Goal: Task Accomplishment & Management: Manage account settings

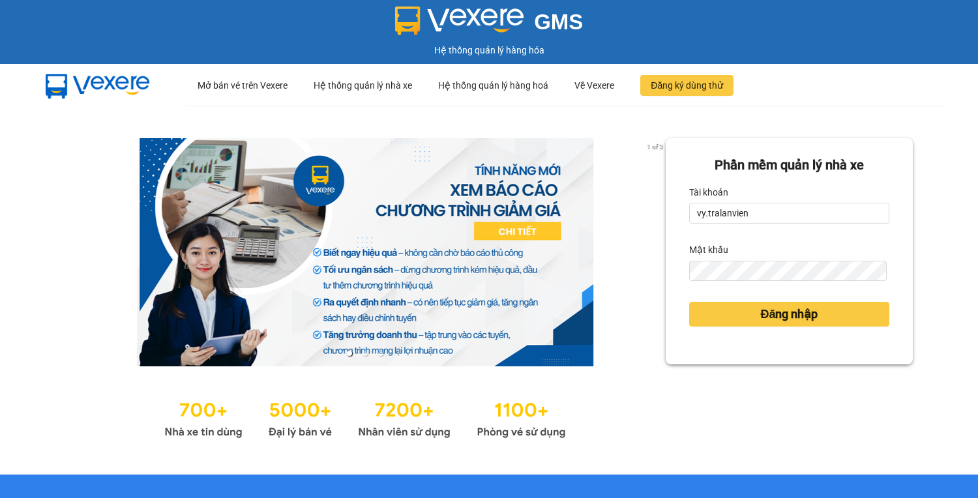
click at [750, 229] on form "[PERSON_NAME] mềm [PERSON_NAME] nhà xe [PERSON_NAME] vy.tralanvien Mật khẩu Đăn…" at bounding box center [790, 251] width 200 height 192
click at [709, 212] on input "vy.tralanvien" at bounding box center [790, 213] width 200 height 21
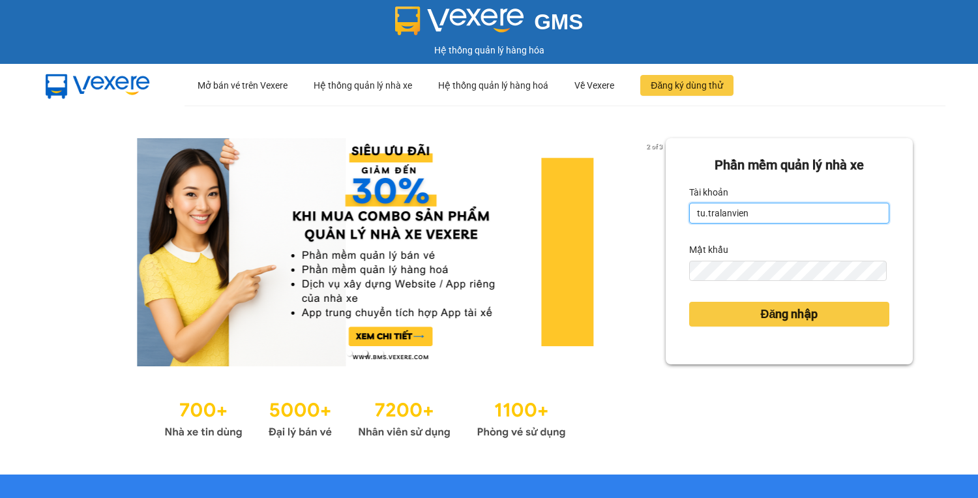
type input "tu.tralanvien"
click at [690, 302] on button "Đăng nhập" at bounding box center [790, 314] width 200 height 25
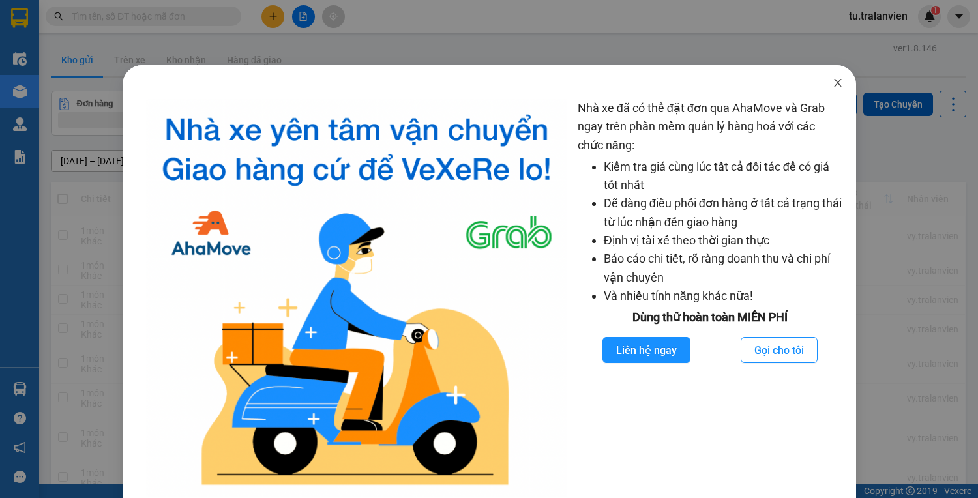
click at [833, 84] on icon "close" at bounding box center [838, 83] width 10 height 10
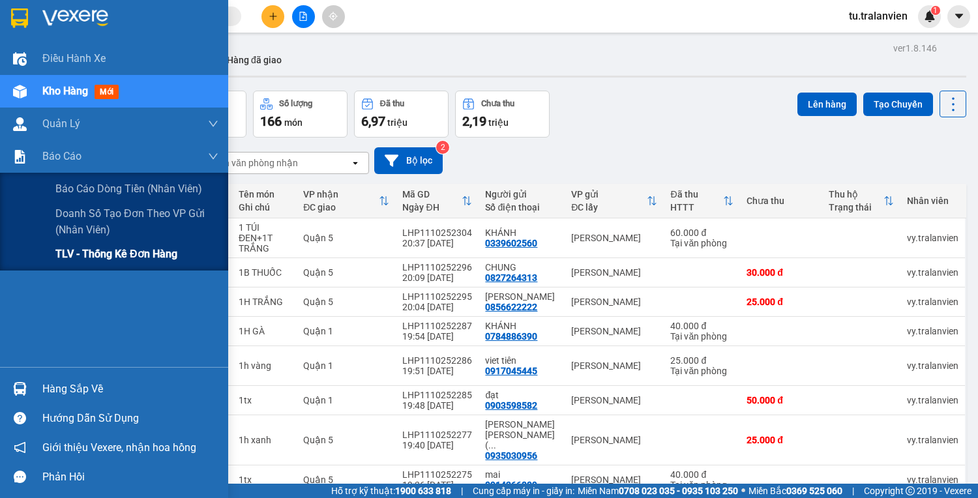
click at [89, 256] on span "TLV - Thống kê đơn hàng" at bounding box center [116, 254] width 122 height 16
